Goal: Information Seeking & Learning: Learn about a topic

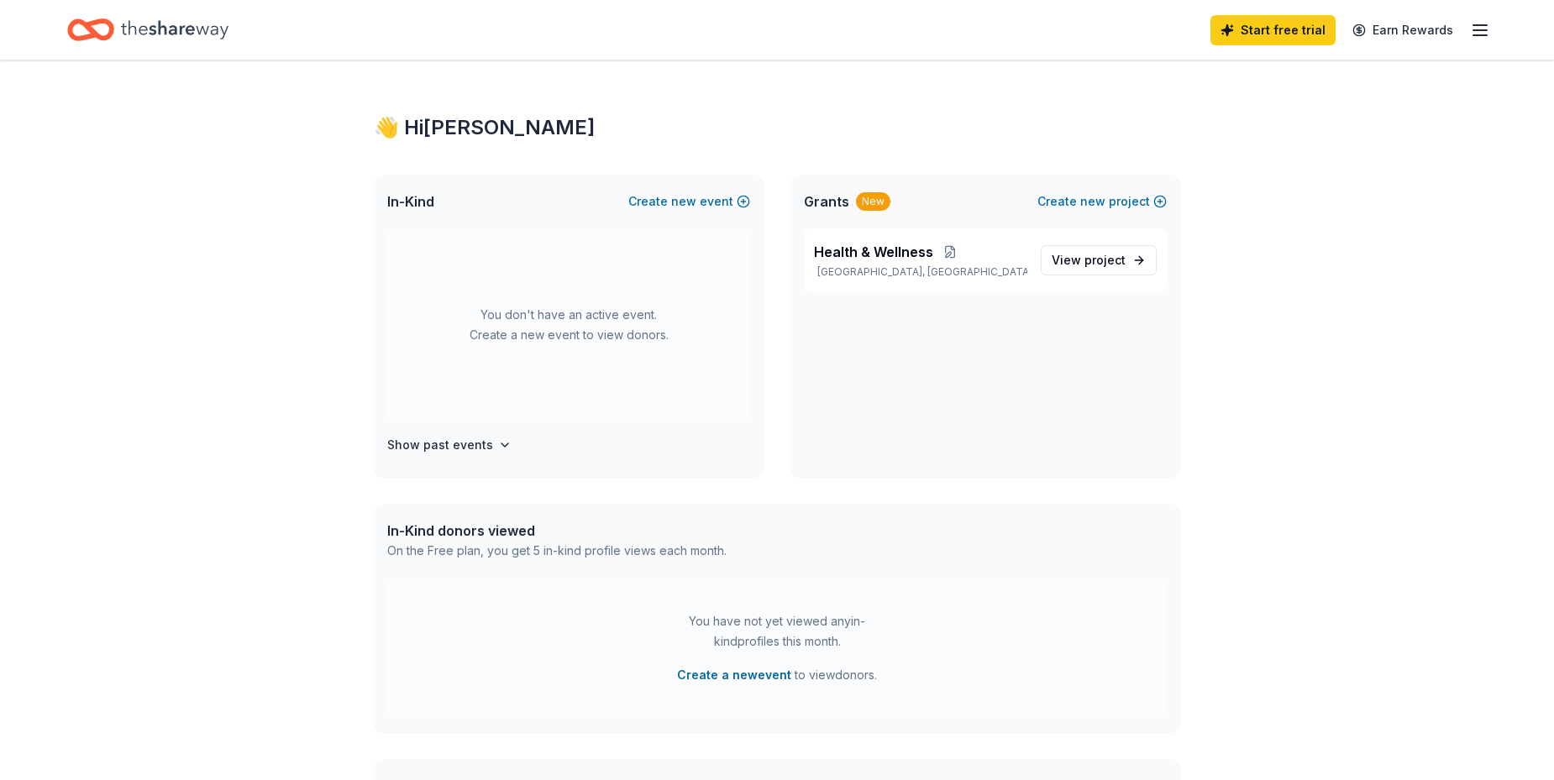
click at [1485, 32] on icon "button" at bounding box center [1480, 30] width 20 height 20
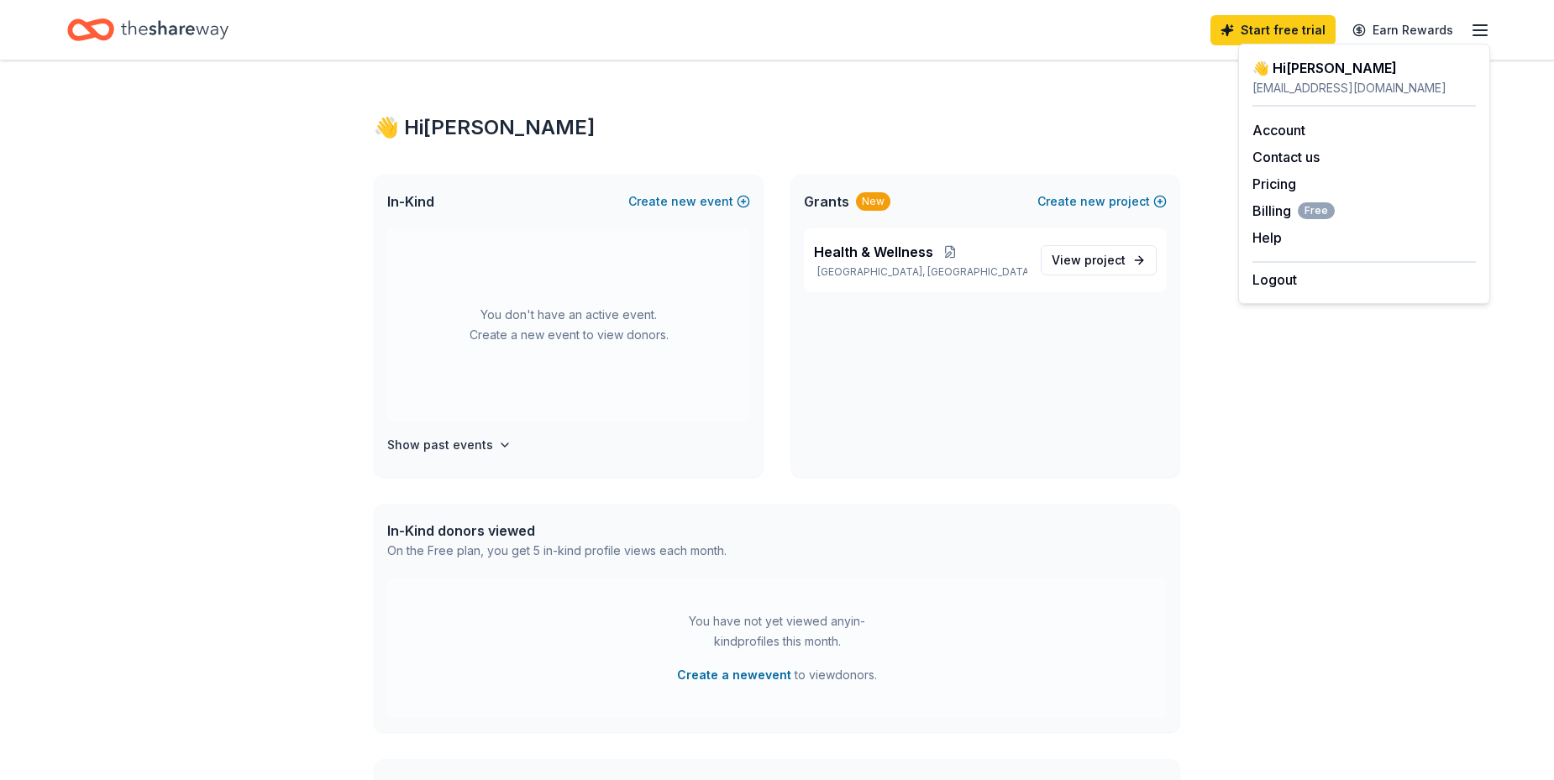
drag, startPoint x: 939, startPoint y: 118, endPoint x: 663, endPoint y: 2, distance: 299.1
click at [921, 103] on div "👋 Hi [PERSON_NAME] In-Kind Create new event You don't have an active event. Cre…" at bounding box center [777, 533] width 860 height 947
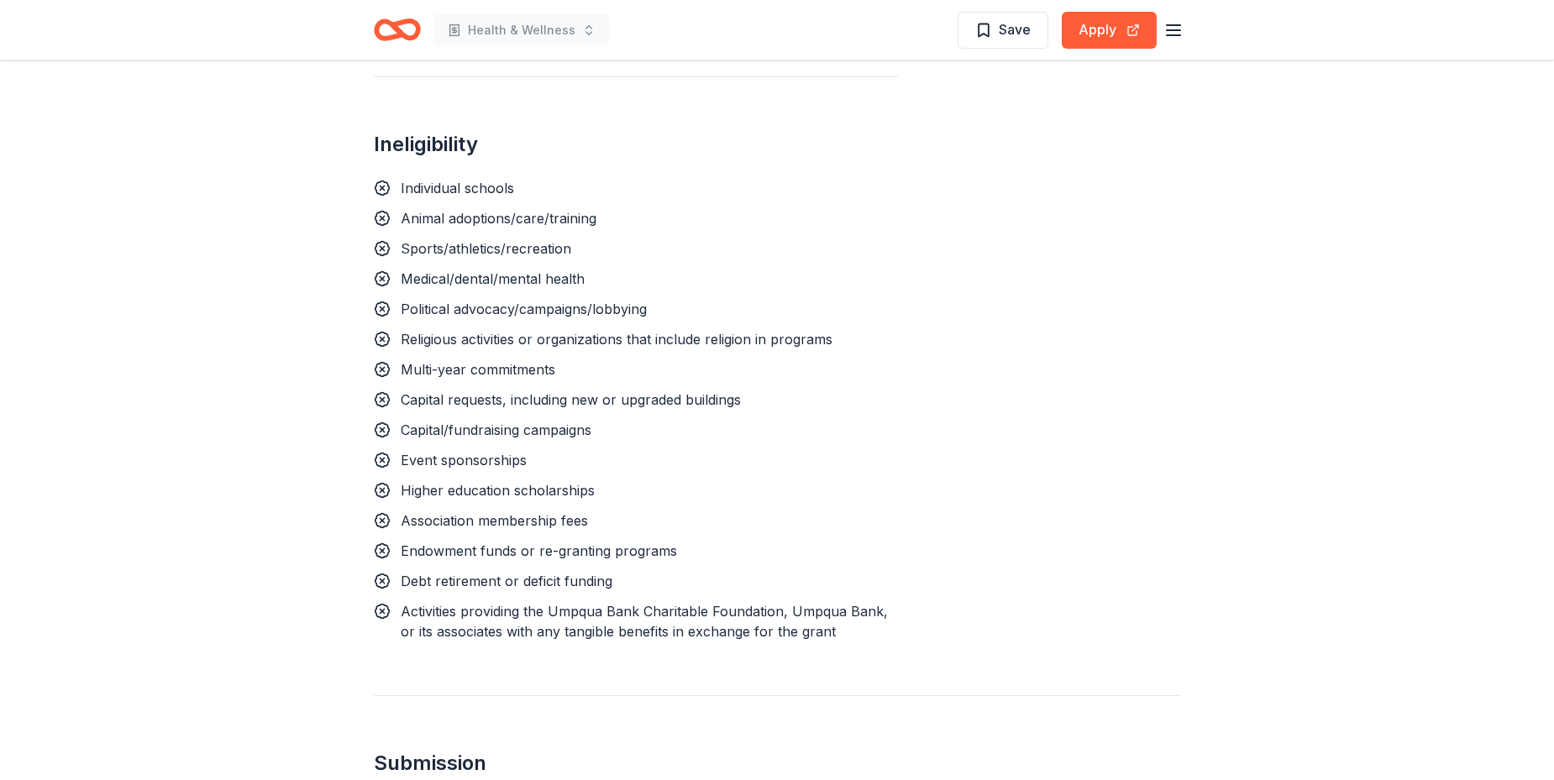
scroll to position [1282, 0]
